Goal: Task Accomplishment & Management: Use online tool/utility

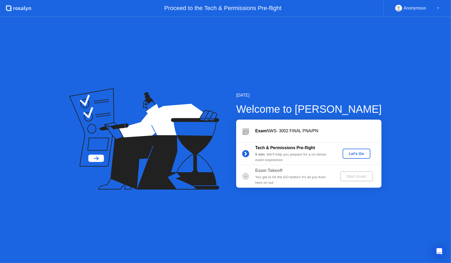
click at [351, 155] on div "Let's Go" at bounding box center [357, 154] width 24 height 4
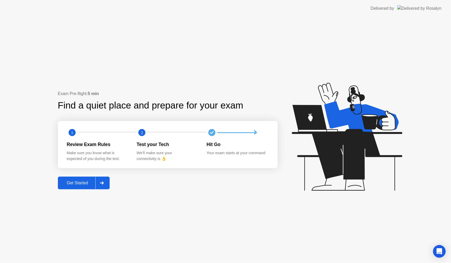
click at [101, 183] on div at bounding box center [101, 183] width 13 height 12
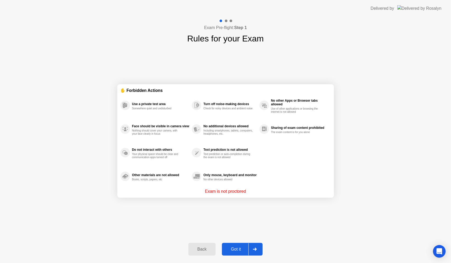
click at [254, 246] on div at bounding box center [254, 249] width 13 height 12
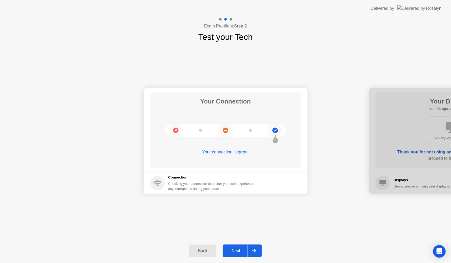
click at [254, 245] on button "Next" at bounding box center [242, 251] width 39 height 13
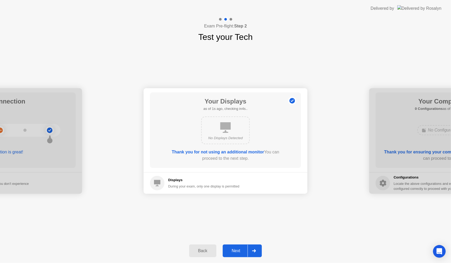
click at [254, 245] on button "Next" at bounding box center [242, 251] width 39 height 13
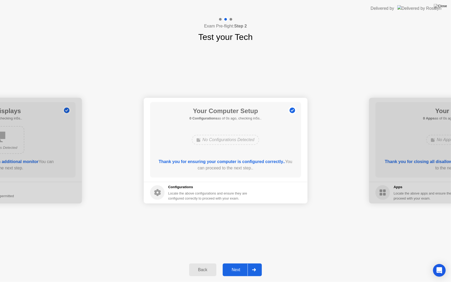
click at [254, 250] on div "Your Connection Your connection is great! Connection Checking your connection t…" at bounding box center [225, 150] width 451 height 214
click at [256, 263] on div at bounding box center [254, 270] width 13 height 12
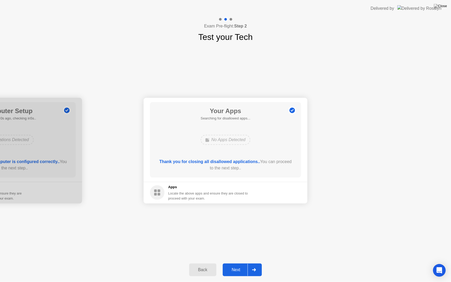
click at [256, 263] on div at bounding box center [254, 270] width 13 height 12
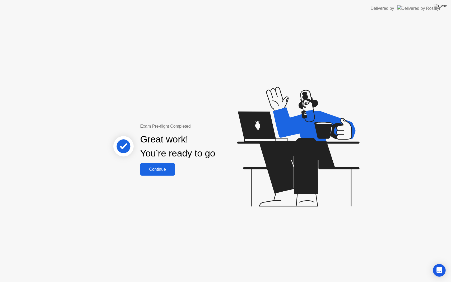
click at [161, 171] on div "Continue" at bounding box center [157, 169] width 31 height 5
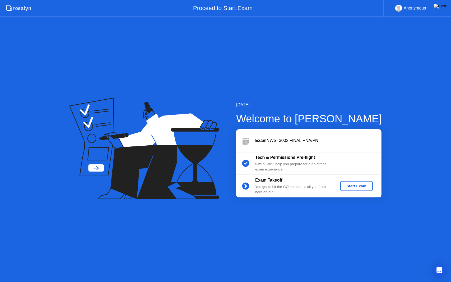
click at [356, 185] on div "Start Exam" at bounding box center [356, 186] width 28 height 4
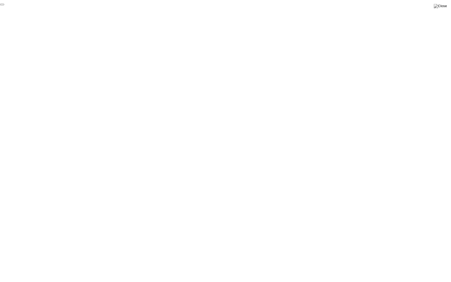
click div "End Proctoring Session"
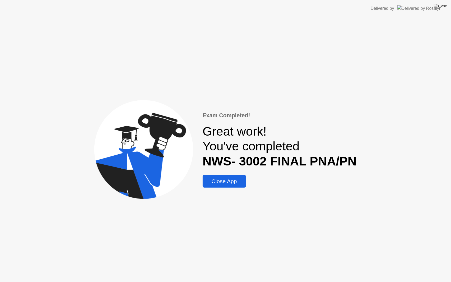
click at [236, 183] on div "Close App" at bounding box center [224, 181] width 40 height 6
